Goal: Transaction & Acquisition: Subscribe to service/newsletter

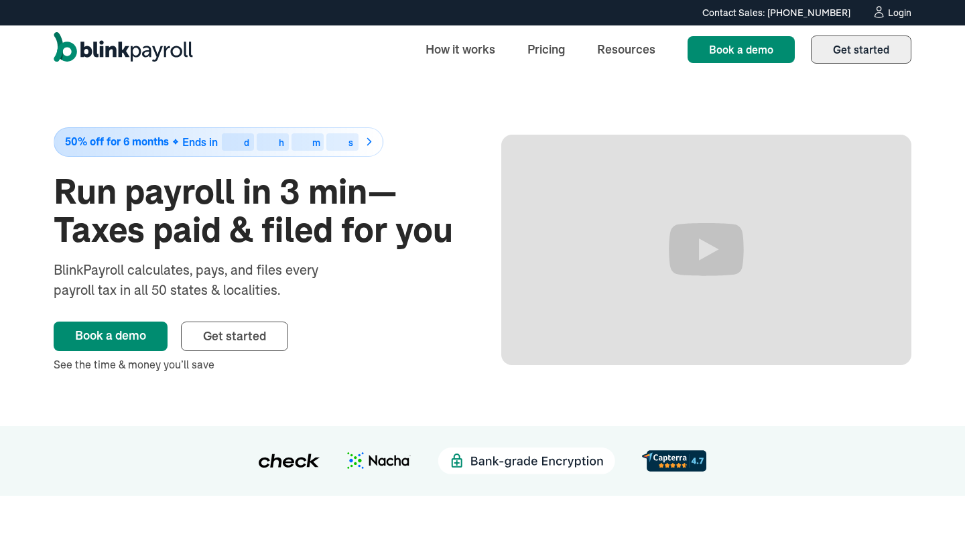
click at [880, 43] on span "Get started" at bounding box center [861, 49] width 56 height 13
